Goal: Information Seeking & Learning: Learn about a topic

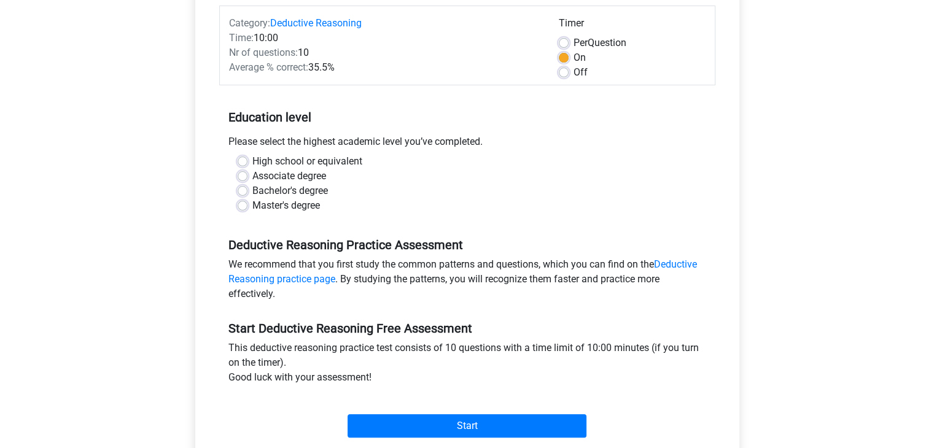
scroll to position [155, 0]
click at [252, 193] on label "Bachelor's degree" at bounding box center [289, 190] width 75 height 15
click at [243, 193] on input "Bachelor's degree" at bounding box center [243, 189] width 10 height 12
radio input "true"
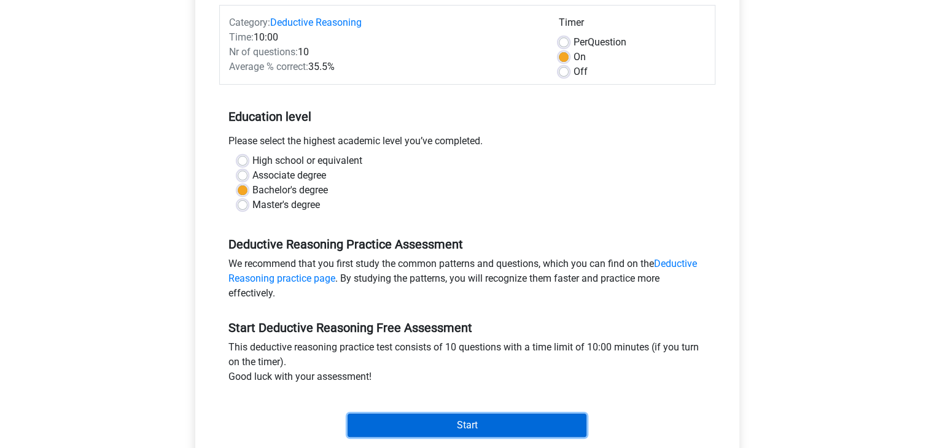
click at [448, 420] on input "Start" at bounding box center [466, 425] width 239 height 23
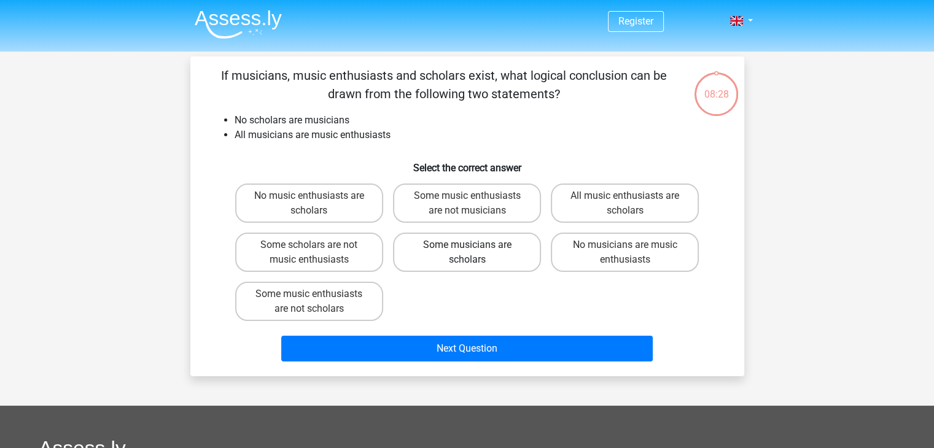
click at [476, 251] on label "Some musicians are scholars" at bounding box center [467, 252] width 148 height 39
click at [474, 251] on input "Some musicians are scholars" at bounding box center [470, 249] width 8 height 8
radio input "true"
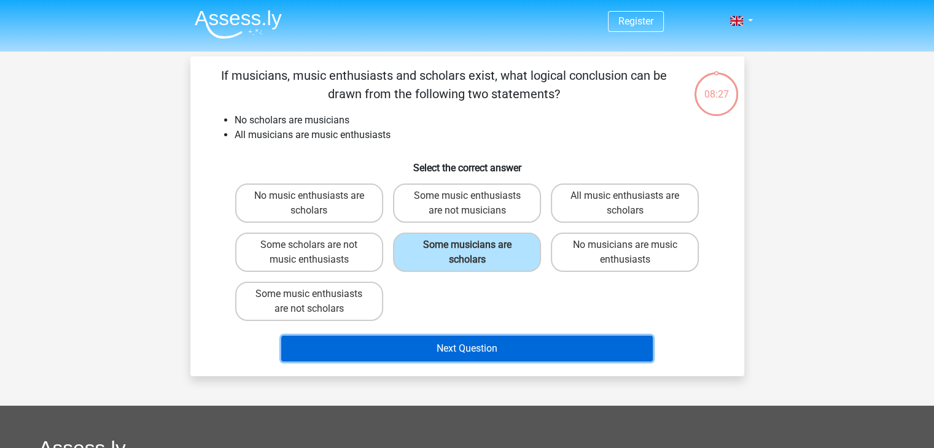
click at [511, 352] on button "Next Question" at bounding box center [466, 349] width 371 height 26
